Goal: Task Accomplishment & Management: Manage account settings

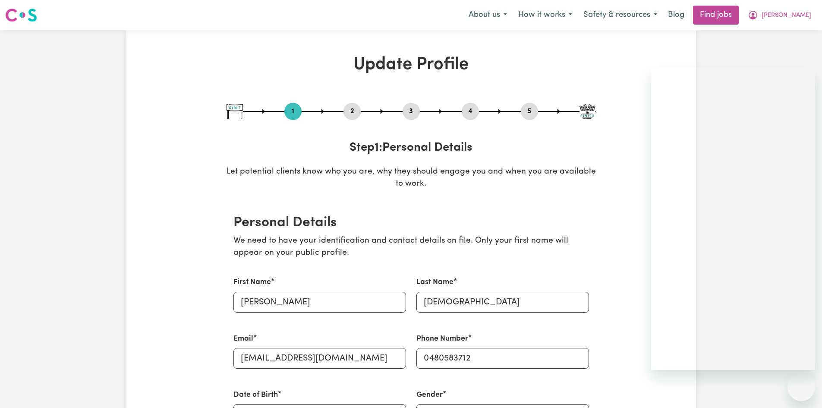
select select "[DEMOGRAPHIC_DATA]"
select select "Student Visa"
select select "Studying a healthcare related degree or qualification"
select select "37"
select select "40"
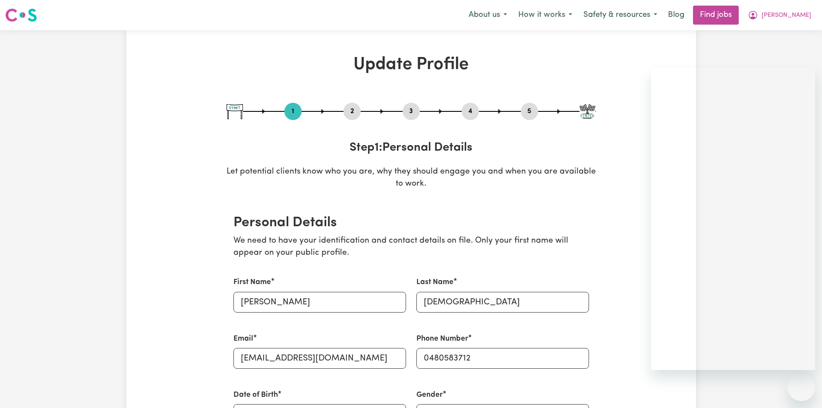
select select "40"
select select "45"
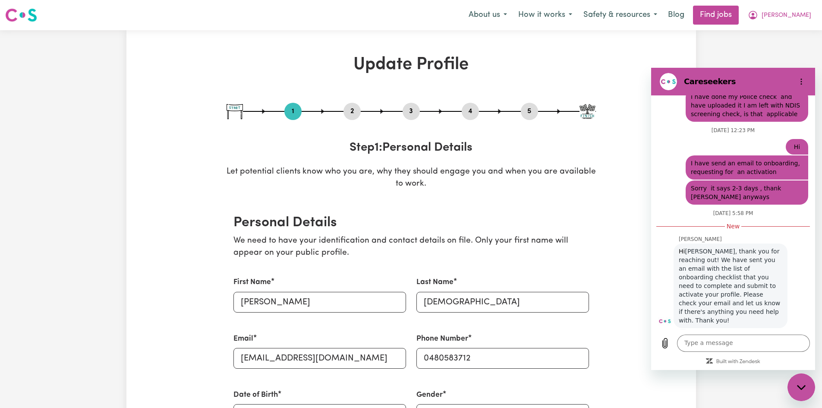
click at [405, 64] on h1 "Update Profile" at bounding box center [410, 64] width 369 height 21
drag, startPoint x: 573, startPoint y: 64, endPoint x: 552, endPoint y: 30, distance: 40.1
click at [486, 13] on button "About us" at bounding box center [488, 15] width 50 height 18
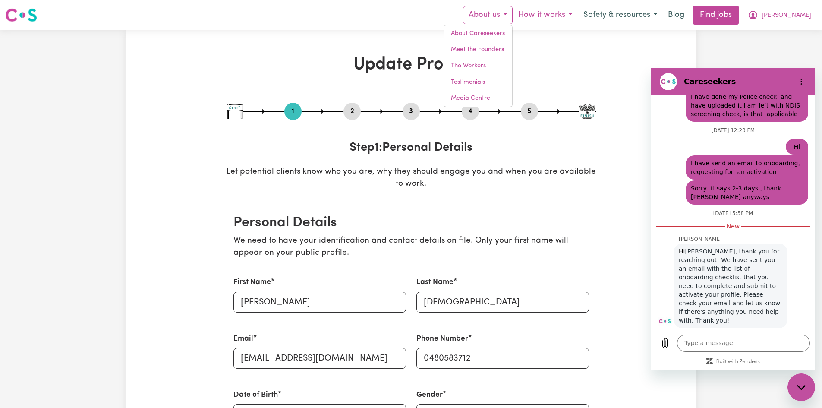
drag, startPoint x: 572, startPoint y: 42, endPoint x: 567, endPoint y: 20, distance: 22.2
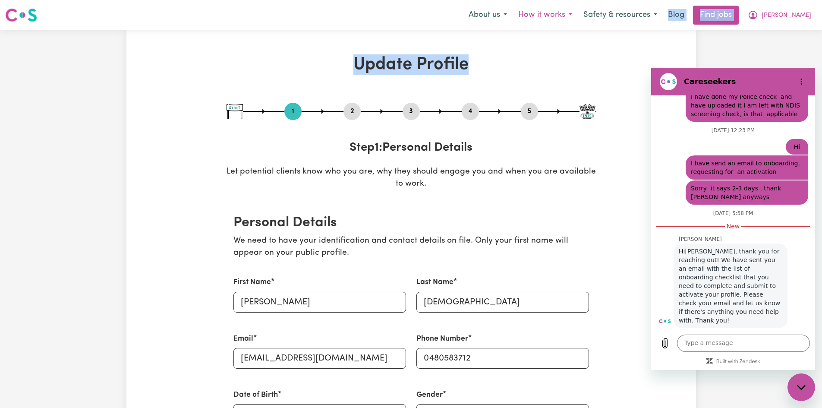
click at [557, 17] on button "How it works" at bounding box center [544, 15] width 65 height 18
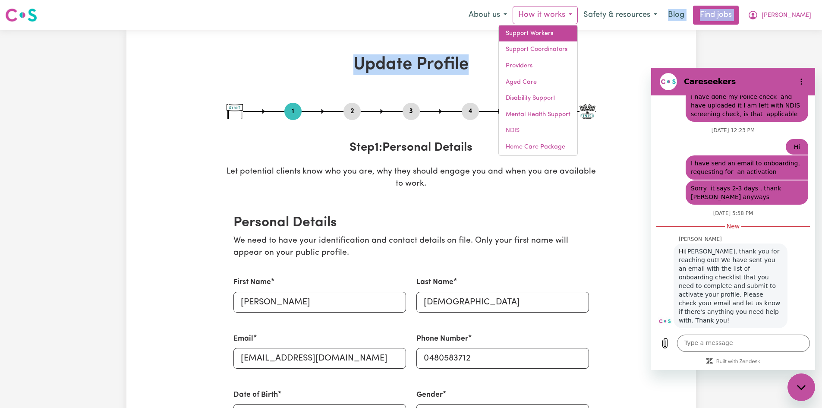
click at [530, 34] on link "Support Workers" at bounding box center [538, 33] width 78 height 16
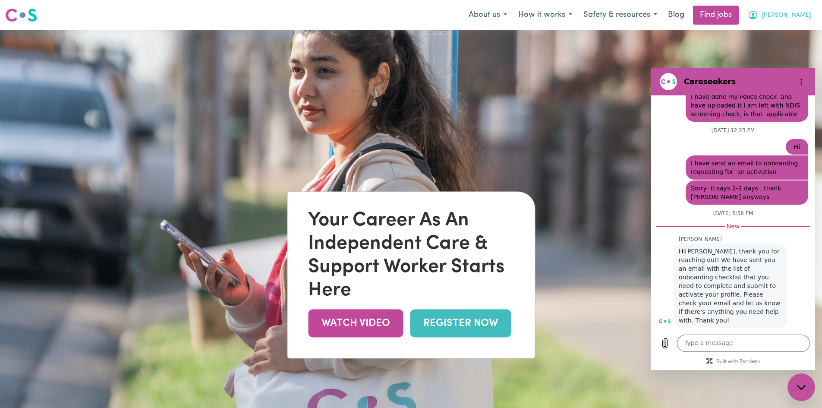
click at [780, 18] on span "[PERSON_NAME]" at bounding box center [786, 15] width 50 height 9
click at [770, 49] on link "My Dashboard" at bounding box center [782, 49] width 68 height 16
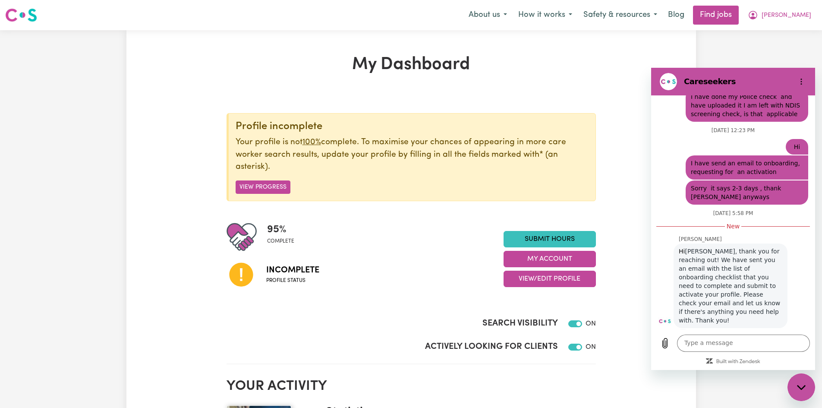
click at [552, 260] on button "My Account" at bounding box center [549, 259] width 92 height 16
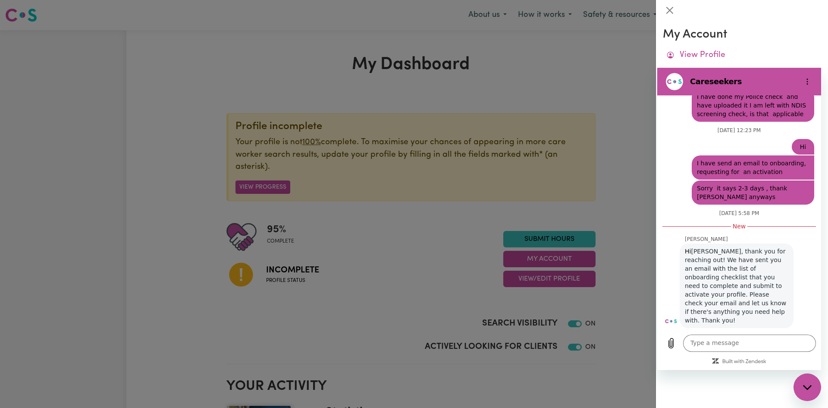
drag, startPoint x: 619, startPoint y: 159, endPoint x: 623, endPoint y: 156, distance: 4.9
click at [623, 156] on div at bounding box center [414, 204] width 828 height 408
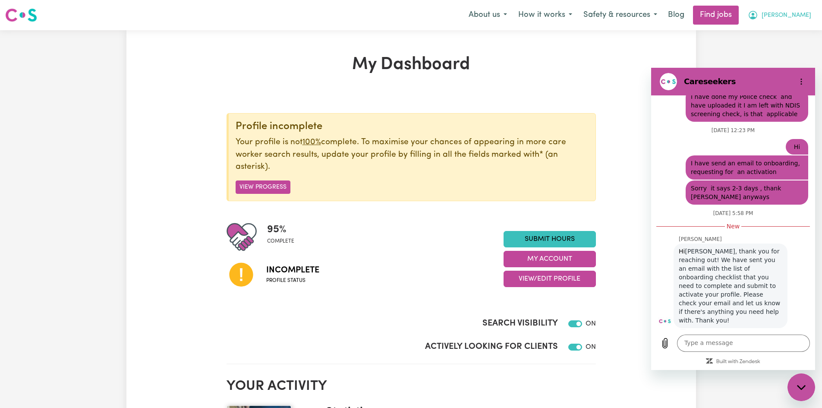
click at [754, 16] on icon "My Account" at bounding box center [752, 14] width 3 height 3
click at [526, 59] on h1 "My Dashboard" at bounding box center [410, 64] width 369 height 21
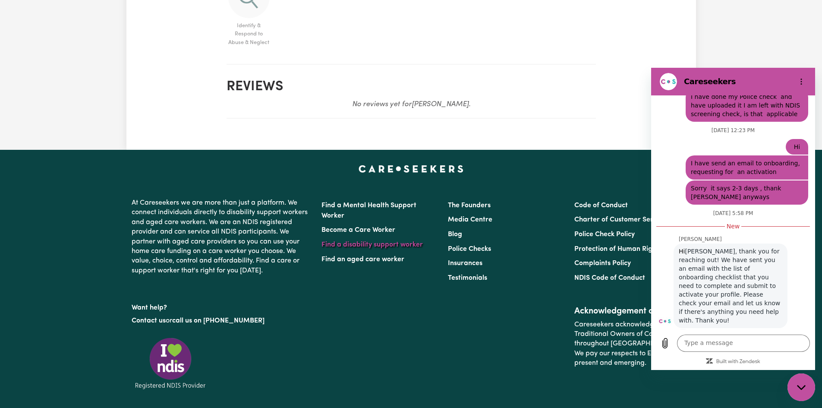
scroll to position [928, 0]
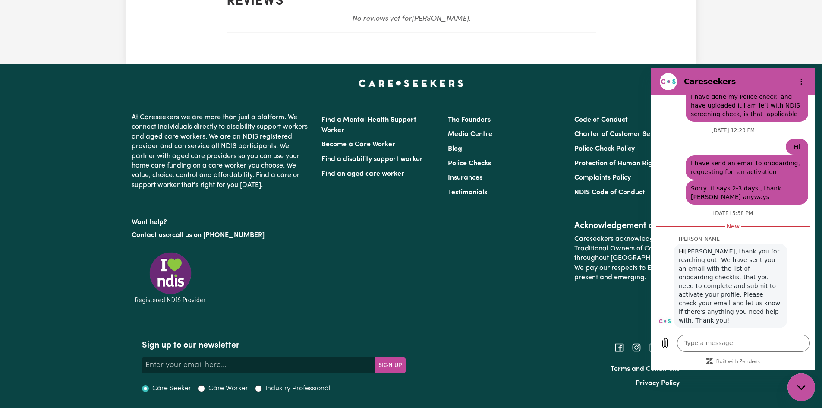
drag, startPoint x: 307, startPoint y: 275, endPoint x: 313, endPoint y: 273, distance: 6.0
click at [313, 273] on div "At Careseekers we are more than just a platform. We connect individuals directl…" at bounding box center [221, 217] width 190 height 216
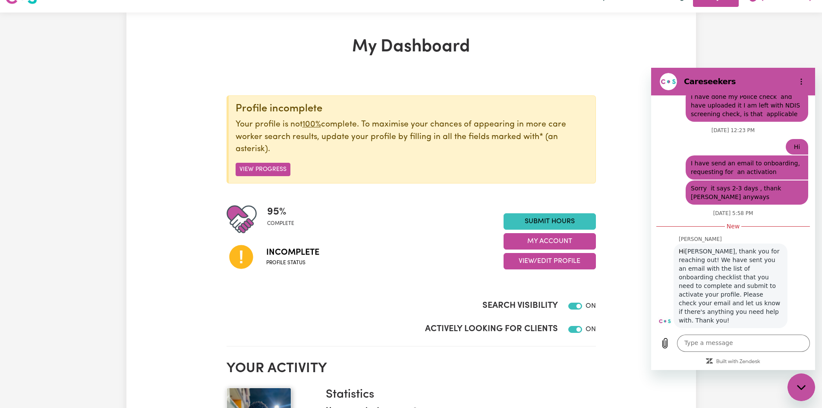
scroll to position [0, 0]
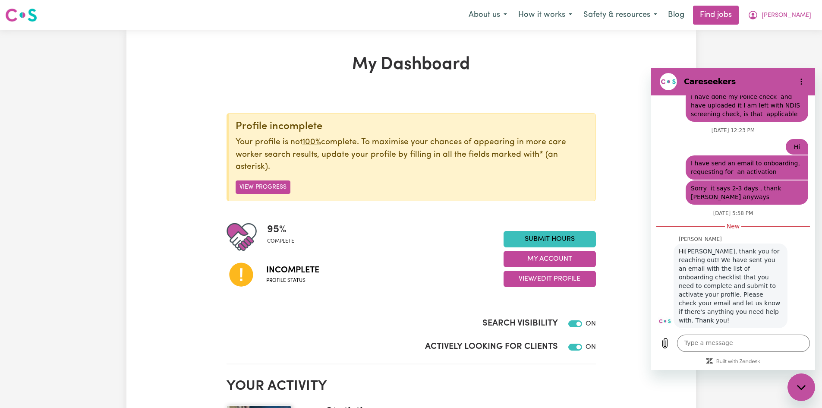
click at [277, 277] on span "Profile status" at bounding box center [292, 280] width 53 height 8
drag, startPoint x: 249, startPoint y: 282, endPoint x: 422, endPoint y: 269, distance: 173.4
click at [272, 281] on div "Incomplete Profile status" at bounding box center [364, 274] width 277 height 44
click at [565, 15] on button "How it works" at bounding box center [544, 15] width 65 height 18
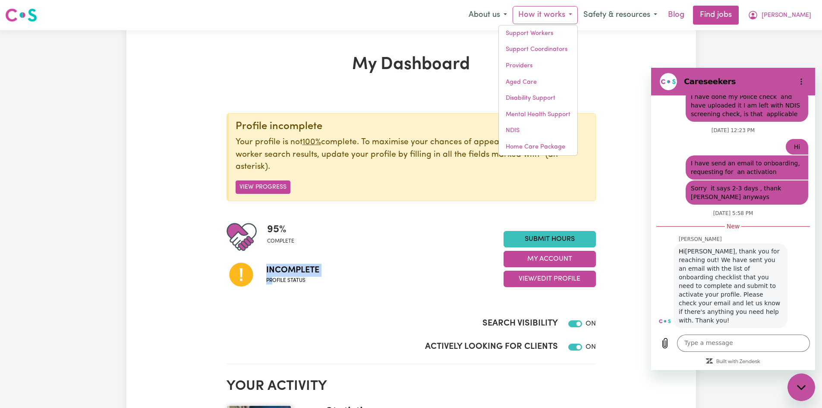
click at [685, 17] on link "Blog" at bounding box center [675, 15] width 27 height 19
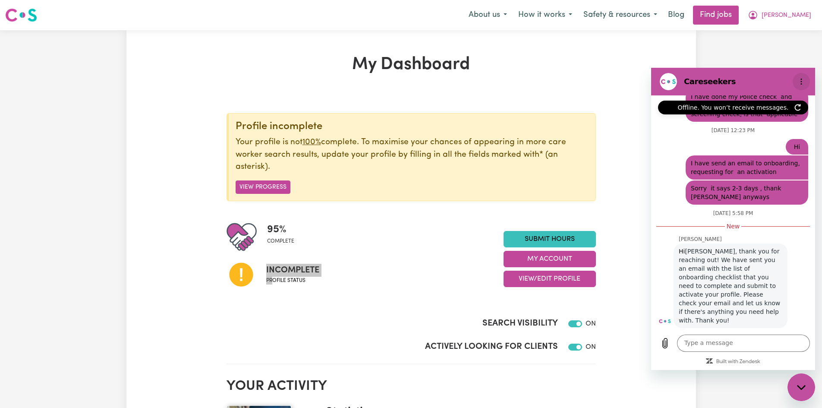
click at [801, 85] on button "Options menu" at bounding box center [800, 81] width 17 height 17
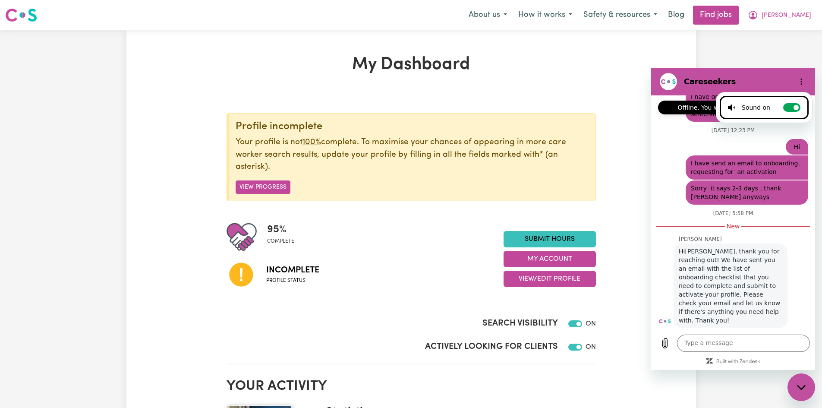
click at [797, 383] on div "Close messaging window" at bounding box center [801, 387] width 26 height 26
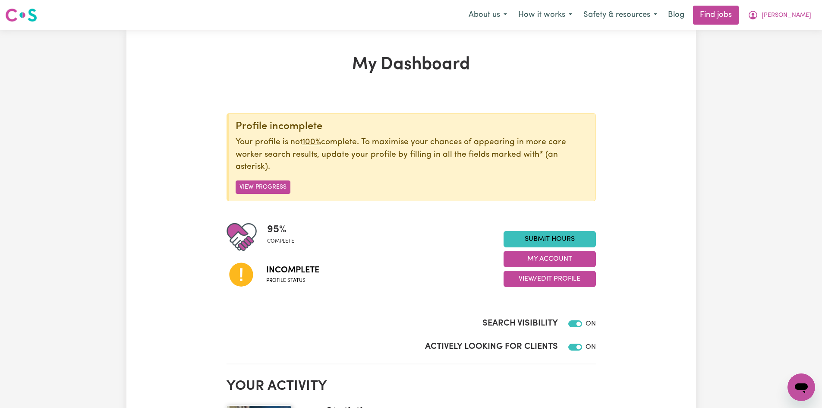
click at [724, 11] on link "Find jobs" at bounding box center [716, 15] width 46 height 19
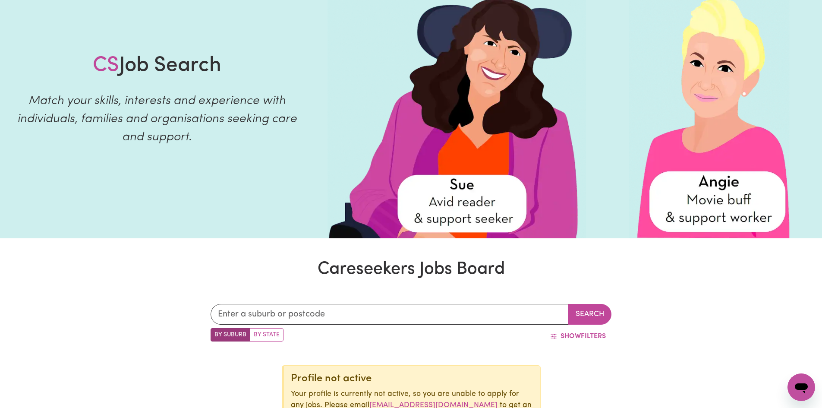
scroll to position [278, 0]
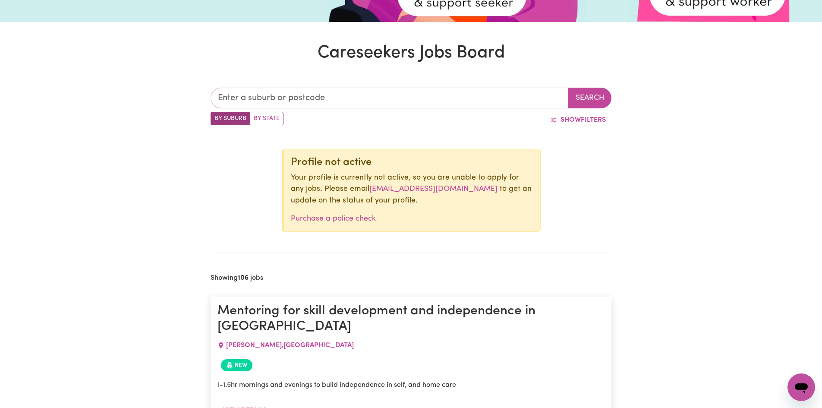
click at [279, 96] on input "text" at bounding box center [389, 98] width 358 height 21
type input "2175"
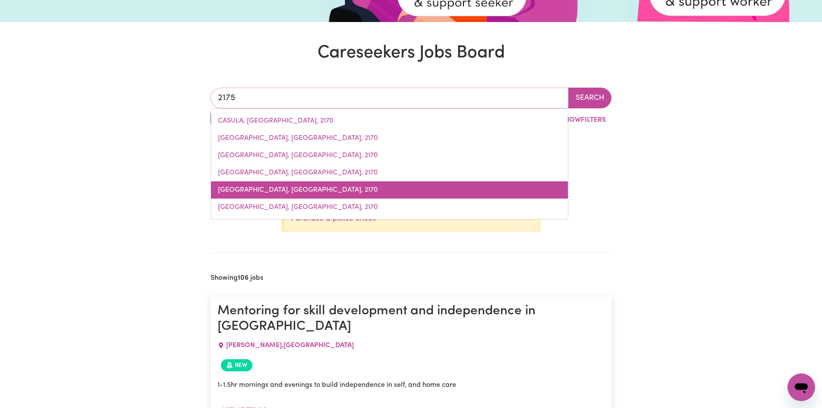
click at [281, 193] on span "[GEOGRAPHIC_DATA], [GEOGRAPHIC_DATA], 2170" at bounding box center [298, 189] width 160 height 7
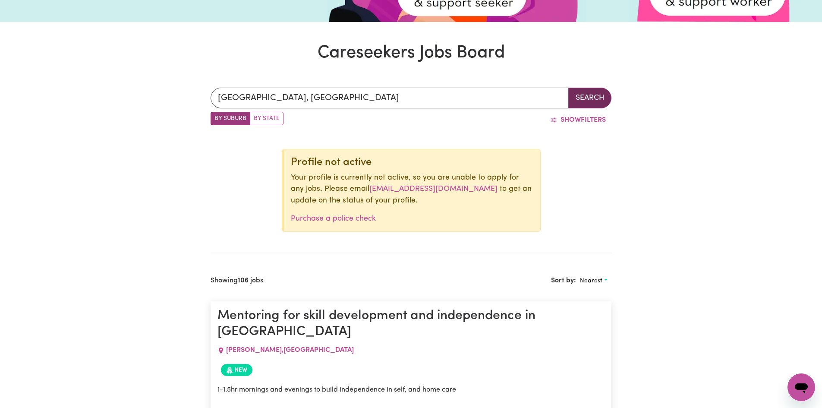
click at [595, 99] on button "Search" at bounding box center [589, 98] width 43 height 21
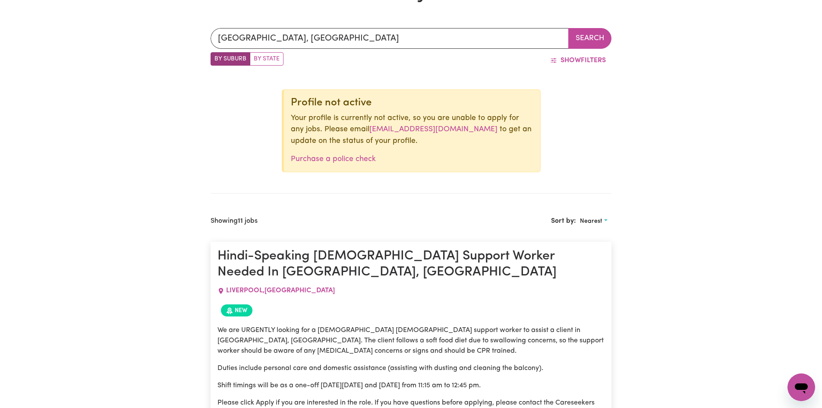
scroll to position [133, 0]
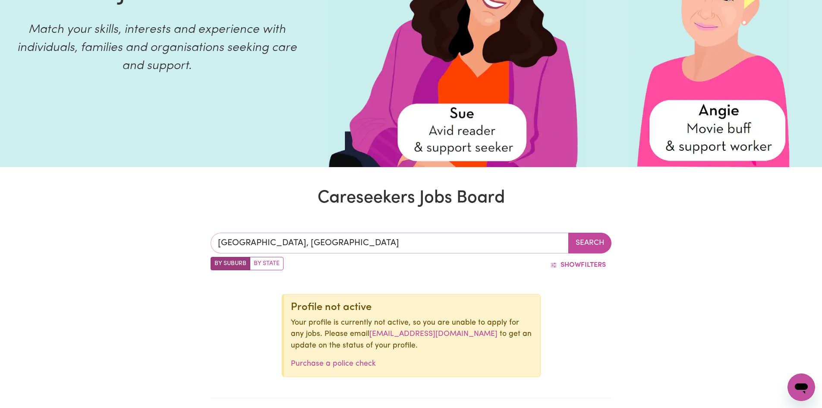
click at [550, 245] on input "[GEOGRAPHIC_DATA], [GEOGRAPHIC_DATA]" at bounding box center [389, 242] width 358 height 21
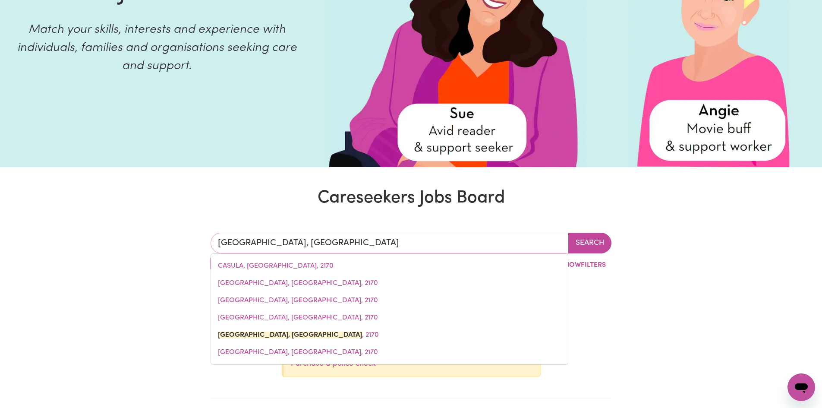
drag, startPoint x: 376, startPoint y: 247, endPoint x: 123, endPoint y: 190, distance: 259.9
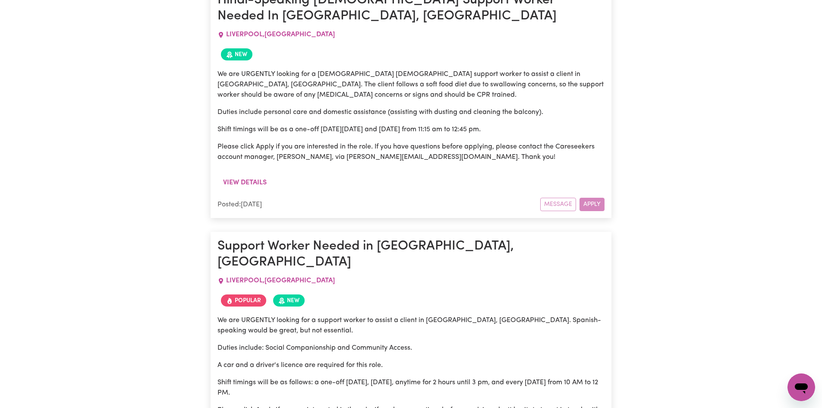
scroll to position [0, 0]
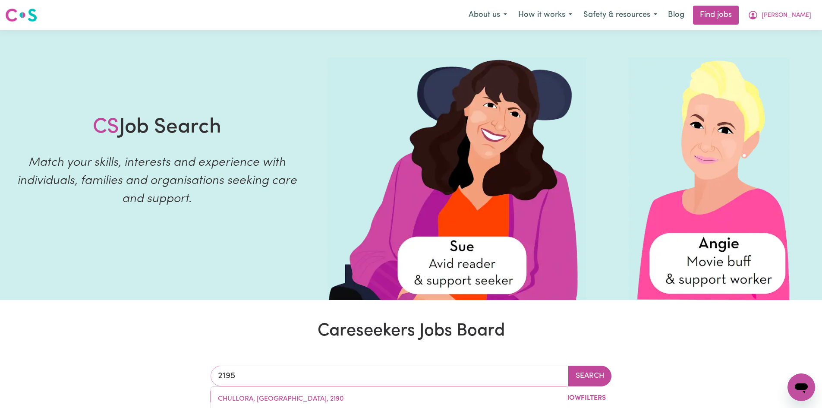
drag, startPoint x: 231, startPoint y: 373, endPoint x: 214, endPoint y: 374, distance: 16.4
click at [214, 374] on input "2195" at bounding box center [389, 375] width 358 height 21
type input "banksto"
type input "bankstoWN, [GEOGRAPHIC_DATA], 2200"
type input "bankstow"
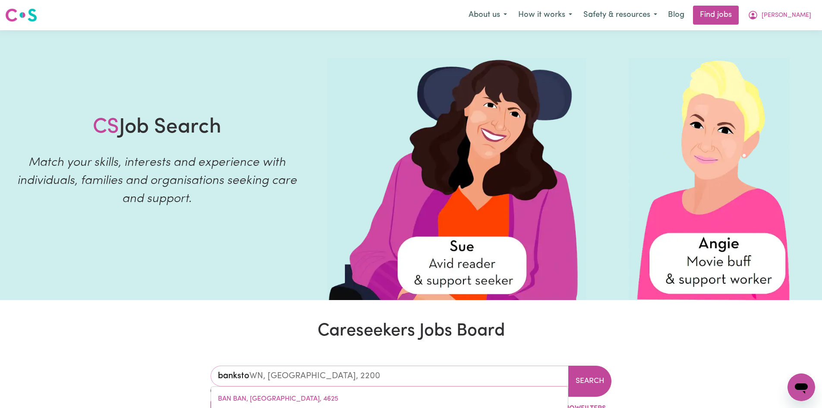
type input "bankstowN, [GEOGRAPHIC_DATA], 2200"
type input "bankstown"
type input "[GEOGRAPHIC_DATA], [GEOGRAPHIC_DATA], 2200"
click at [302, 371] on input "bankstown" at bounding box center [389, 375] width 358 height 21
drag, startPoint x: 305, startPoint y: 401, endPoint x: 369, endPoint y: 391, distance: 64.5
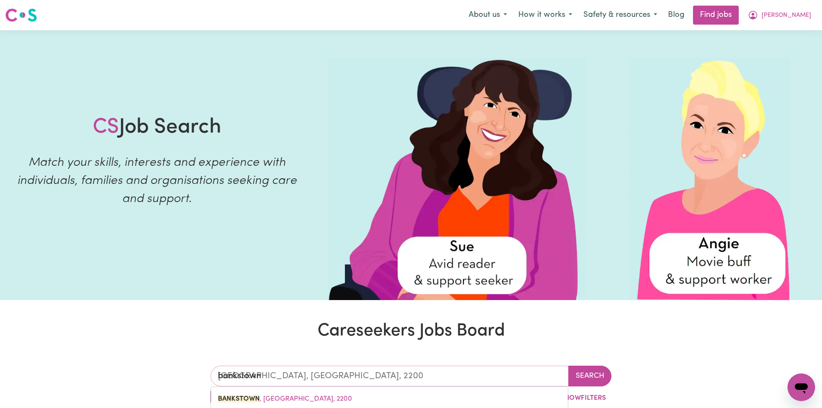
click at [305, 401] on span "[GEOGRAPHIC_DATA] , [GEOGRAPHIC_DATA], 2200" at bounding box center [285, 398] width 134 height 7
type input "[GEOGRAPHIC_DATA], [GEOGRAPHIC_DATA], 2200"
click at [334, 376] on input "[GEOGRAPHIC_DATA], [GEOGRAPHIC_DATA]" at bounding box center [389, 375] width 358 height 21
drag, startPoint x: 390, startPoint y: 376, endPoint x: 57, endPoint y: 332, distance: 335.4
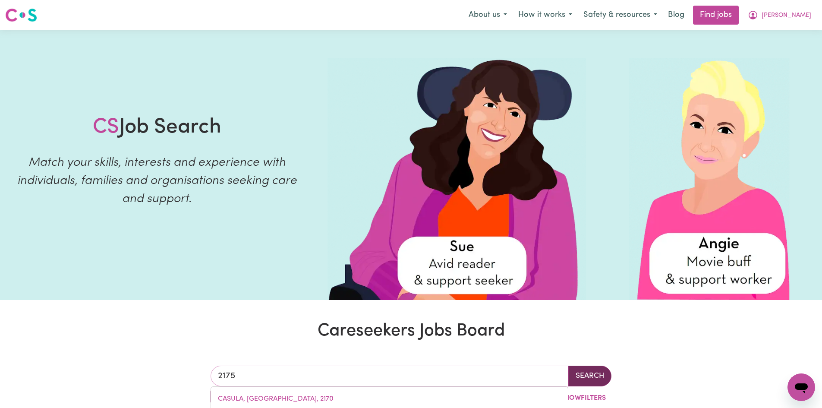
type input "2175"
click at [595, 375] on button "Search" at bounding box center [589, 375] width 43 height 21
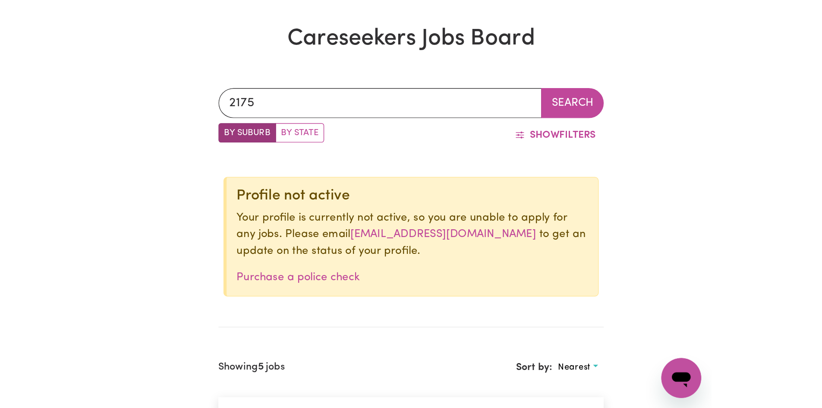
scroll to position [303, 0]
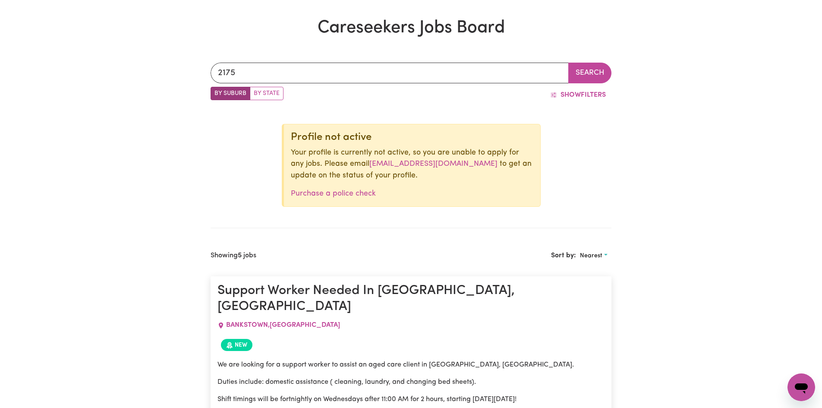
drag, startPoint x: 240, startPoint y: 147, endPoint x: 247, endPoint y: 147, distance: 6.9
drag, startPoint x: 583, startPoint y: 160, endPoint x: 580, endPoint y: 151, distance: 10.1
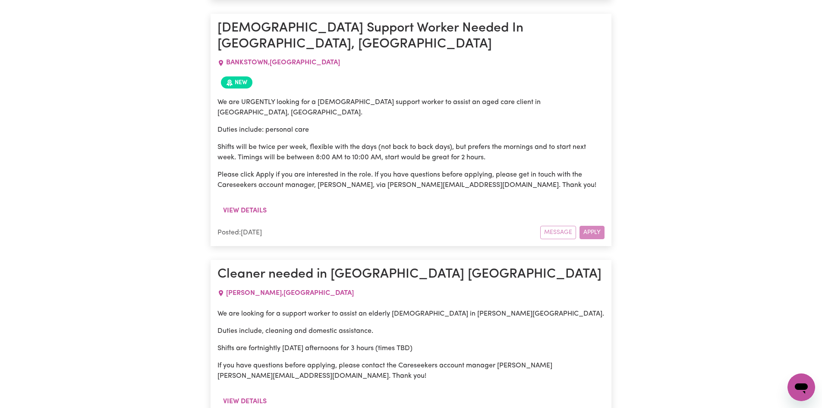
scroll to position [1223, 0]
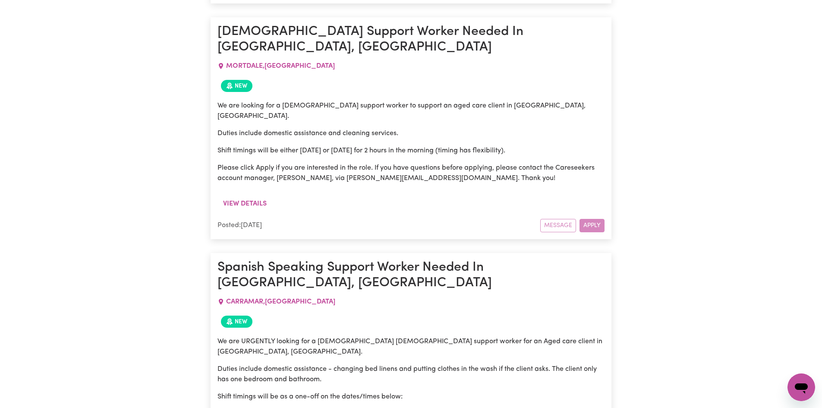
click at [594, 219] on div "Message Apply" at bounding box center [572, 225] width 64 height 13
drag, startPoint x: 261, startPoint y: 161, endPoint x: 257, endPoint y: 153, distance: 9.6
click at [259, 220] on div "Posted: [DATE]" at bounding box center [378, 225] width 323 height 10
click at [241, 195] on button "View details" at bounding box center [244, 203] width 55 height 16
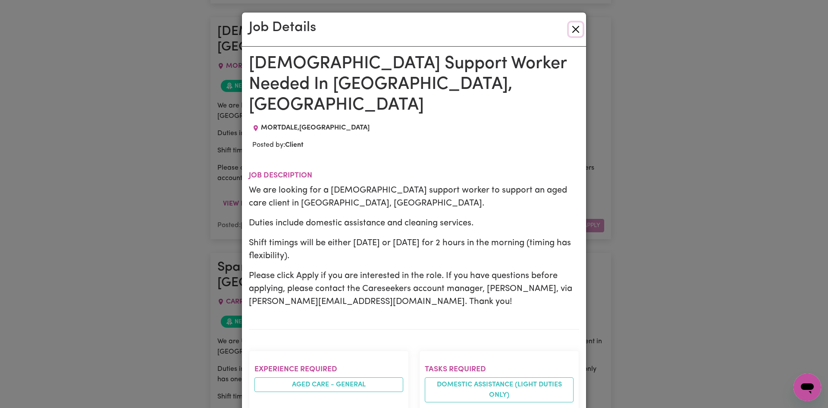
drag, startPoint x: 575, startPoint y: 31, endPoint x: 638, endPoint y: 33, distance: 62.6
click at [576, 31] on button "Close" at bounding box center [576, 29] width 14 height 14
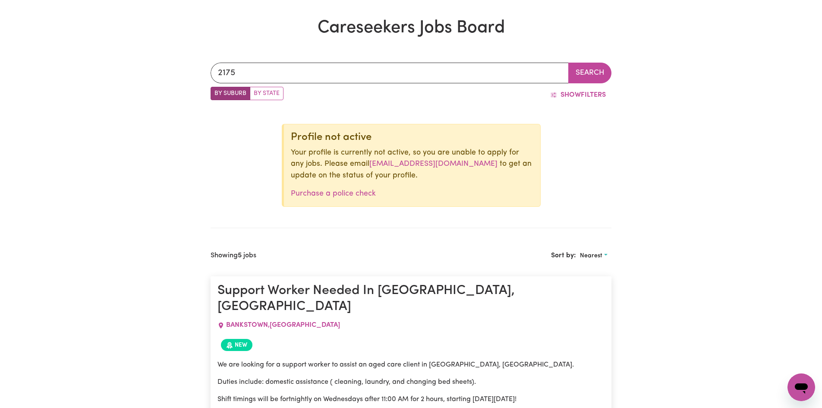
scroll to position [0, 0]
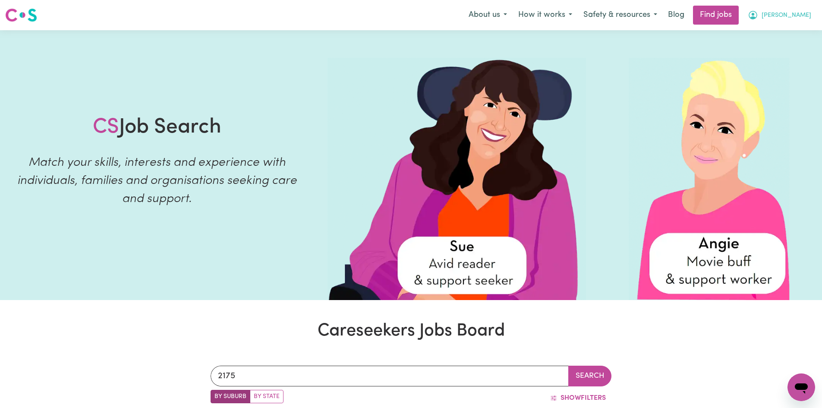
drag, startPoint x: 759, startPoint y: 14, endPoint x: 767, endPoint y: 75, distance: 61.2
click at [758, 15] on icon "My Account" at bounding box center [752, 15] width 10 height 10
click at [765, 67] on link "Logout" at bounding box center [782, 66] width 68 height 16
